Goal: Task Accomplishment & Management: Manage account settings

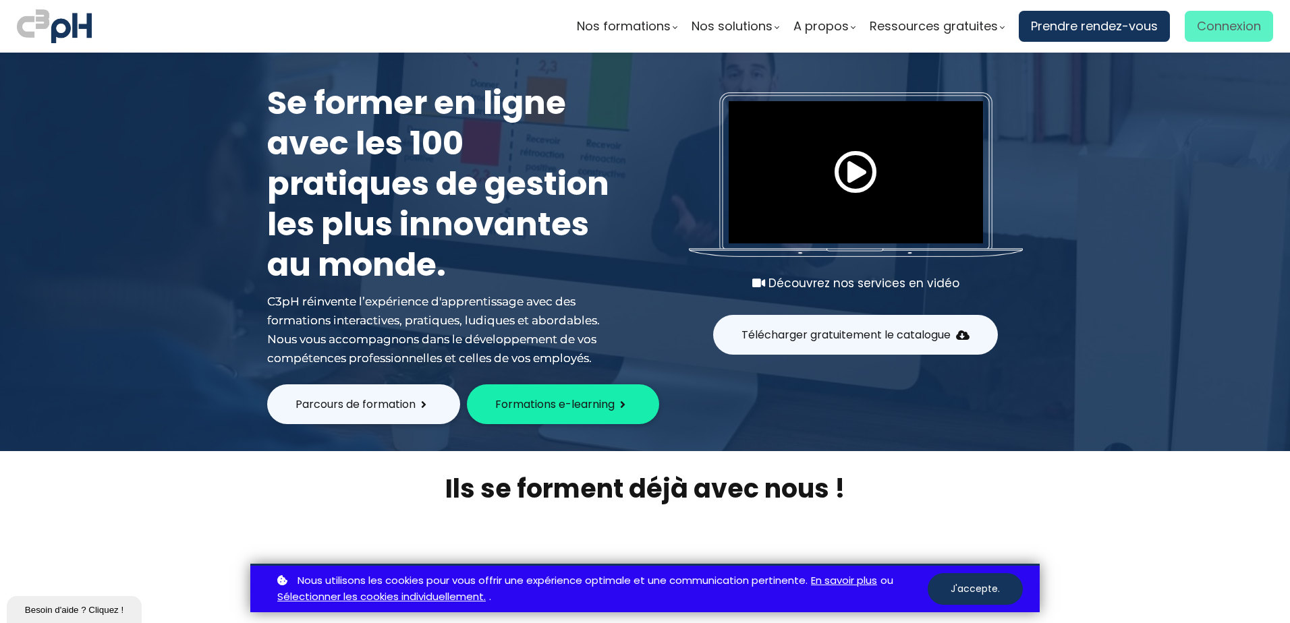
click at [1233, 30] on span "Connexion" at bounding box center [1229, 26] width 64 height 20
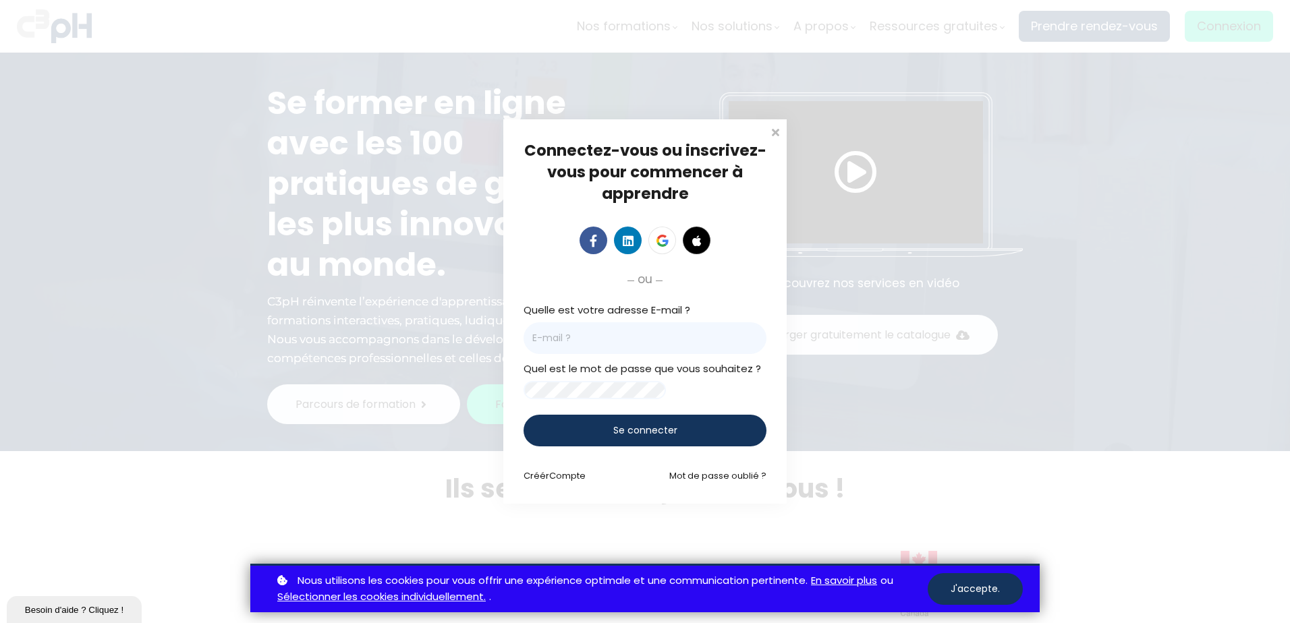
click at [586, 336] on input "email" at bounding box center [645, 338] width 243 height 32
type input "[PERSON_NAME][EMAIL_ADDRESS][PERSON_NAME][DOMAIN_NAME]"
click at [650, 438] on span "Se connecter" at bounding box center [645, 431] width 64 height 14
